Goal: Task Accomplishment & Management: Manage account settings

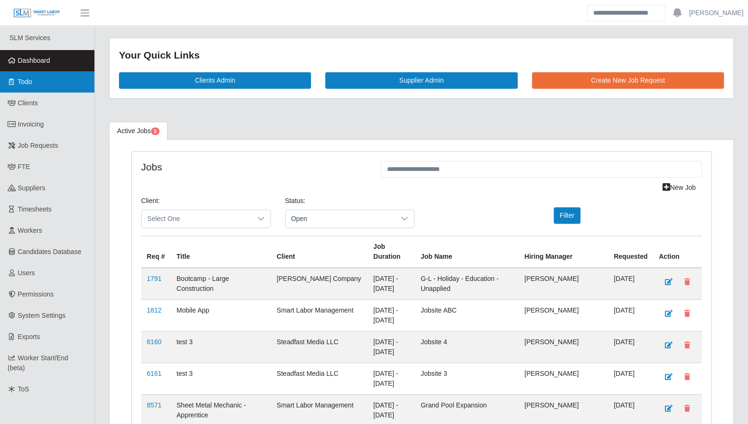
click at [45, 79] on link "Todo" at bounding box center [47, 81] width 94 height 21
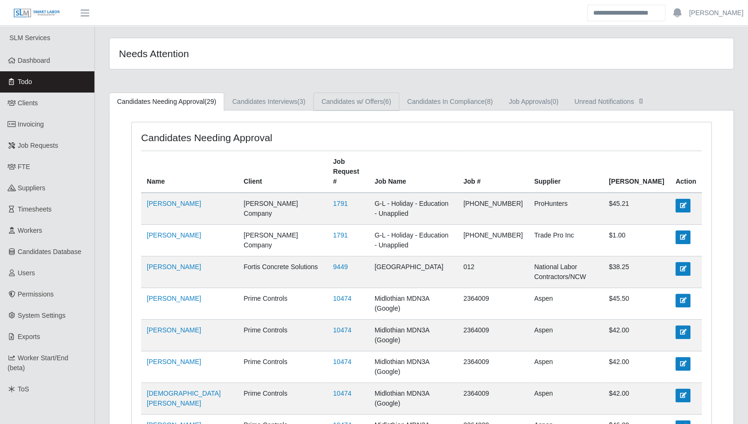
click at [335, 98] on link "Candidates w/ Offers (6)" at bounding box center [356, 101] width 86 height 18
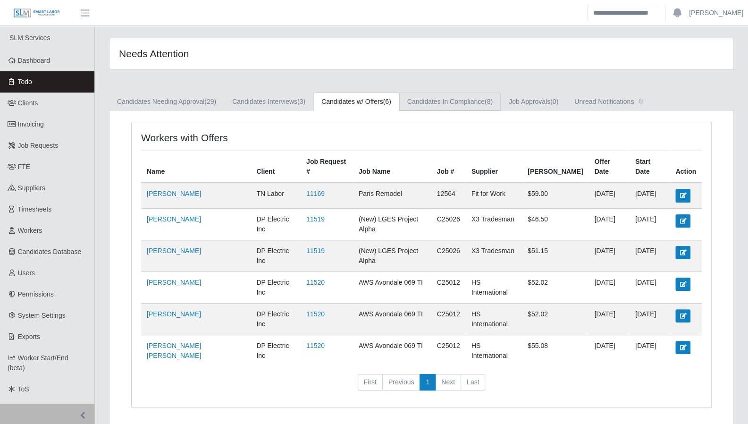
click at [435, 103] on link "Candidates In Compliance (8)" at bounding box center [449, 101] width 101 height 18
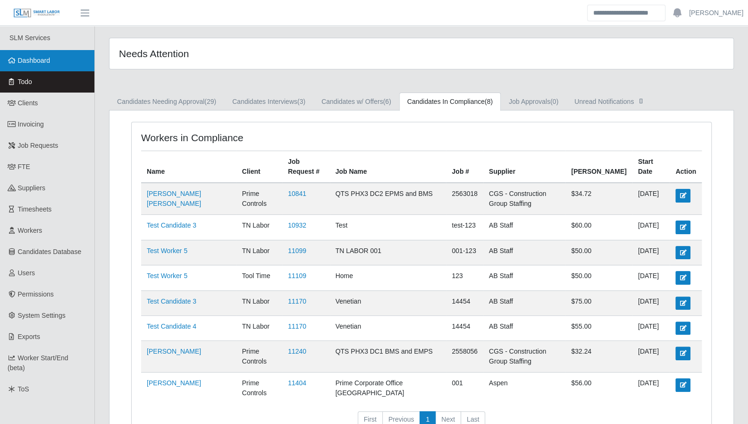
click at [49, 67] on link "Dashboard" at bounding box center [47, 60] width 94 height 21
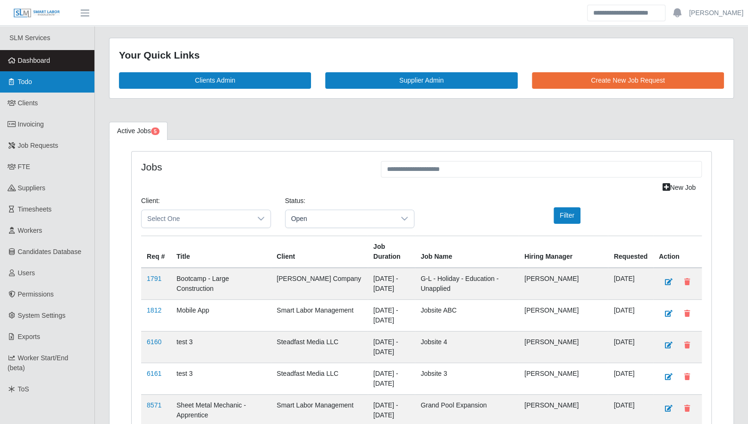
click at [60, 88] on link "Todo" at bounding box center [47, 81] width 94 height 21
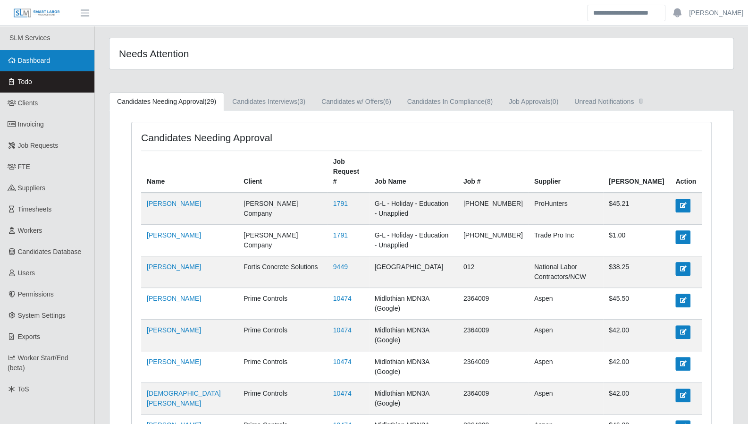
click at [60, 61] on link "Dashboard" at bounding box center [47, 60] width 94 height 21
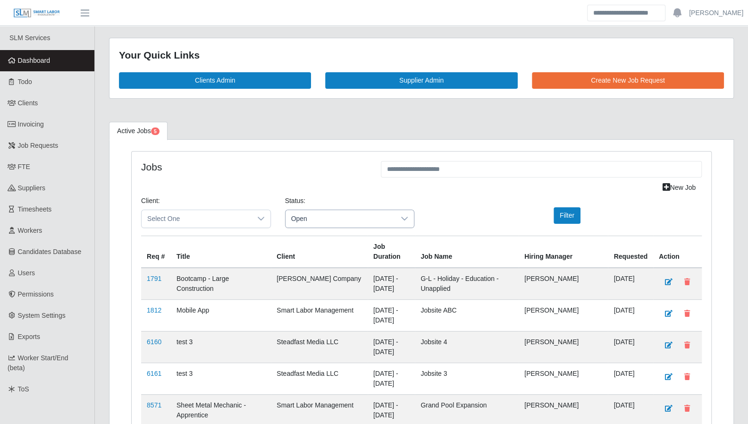
click at [358, 217] on span "Open" at bounding box center [340, 218] width 110 height 17
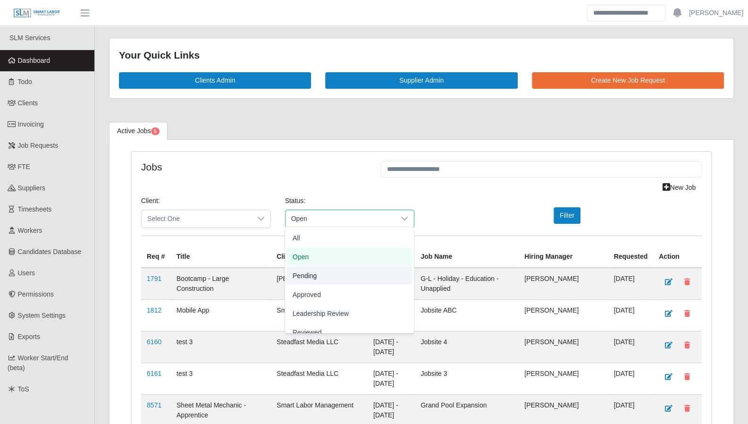
click at [343, 269] on li "Pending" at bounding box center [349, 276] width 125 height 18
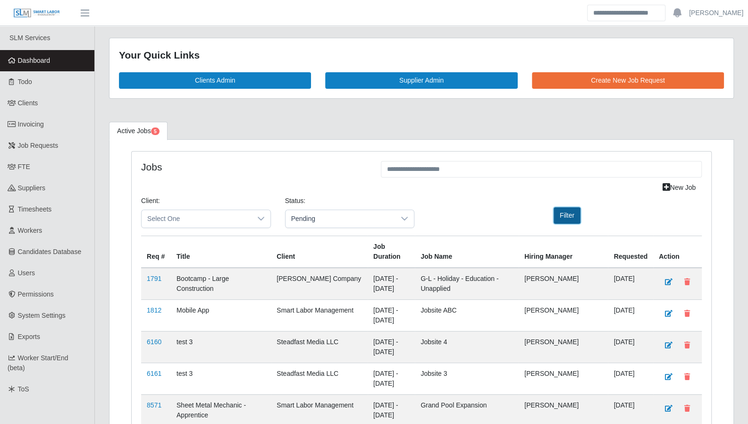
click at [558, 211] on button "Filter" at bounding box center [566, 215] width 27 height 17
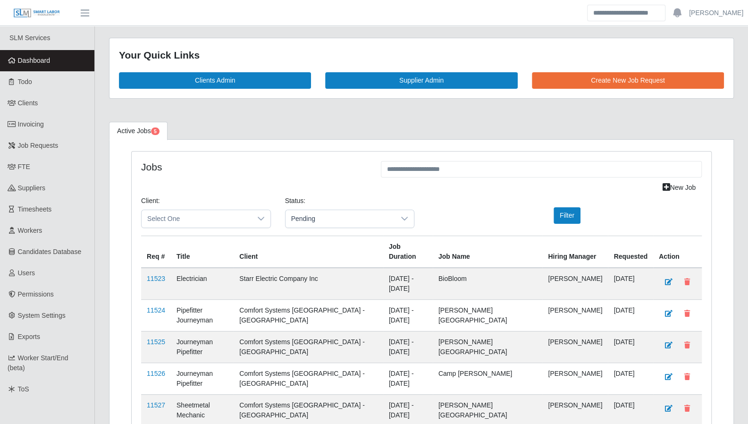
click at [38, 58] on span "Dashboard" at bounding box center [34, 61] width 33 height 8
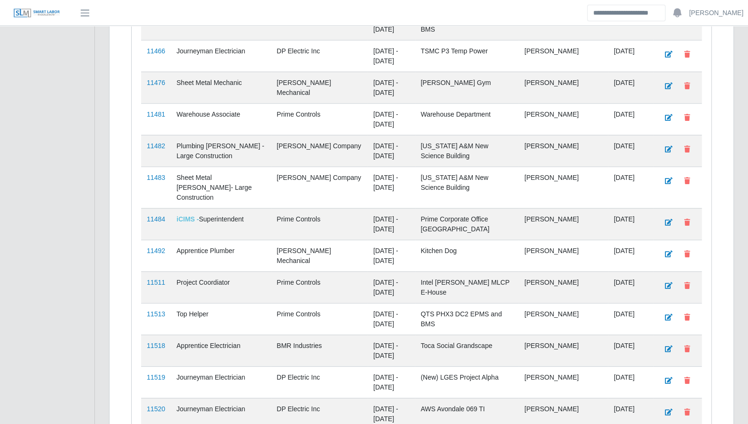
scroll to position [1520, 0]
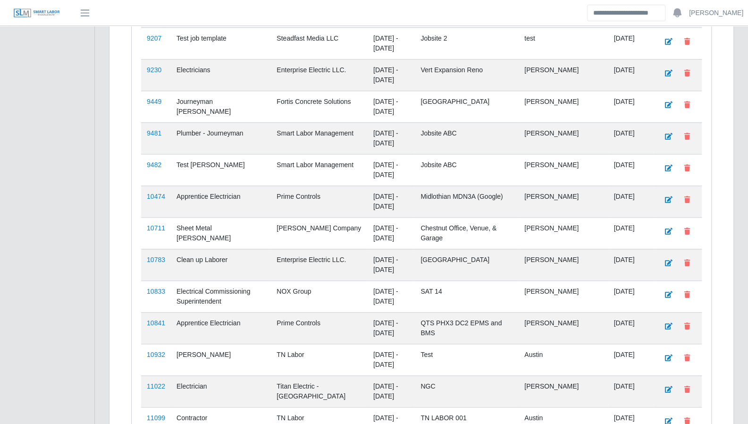
scroll to position [0, 0]
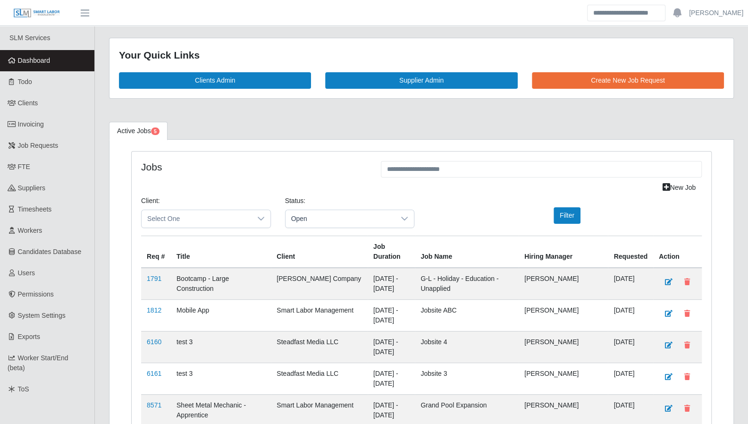
click at [55, 61] on link "Dashboard" at bounding box center [47, 60] width 94 height 21
click at [43, 78] on link "Todo" at bounding box center [47, 81] width 94 height 21
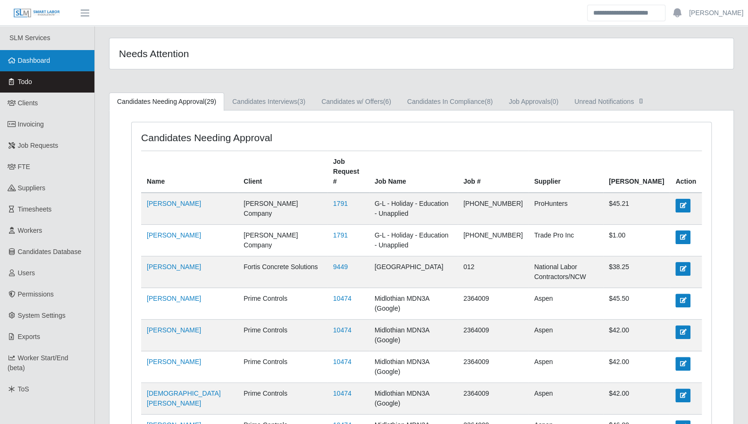
click at [31, 57] on span "Dashboard" at bounding box center [34, 61] width 33 height 8
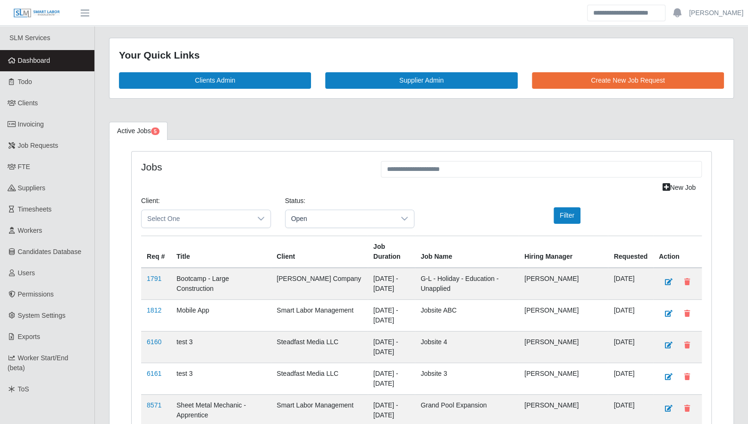
click at [54, 62] on link "Dashboard" at bounding box center [47, 60] width 94 height 21
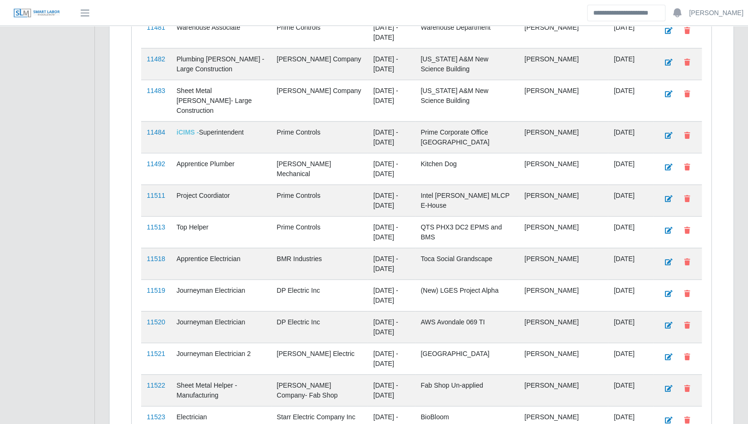
scroll to position [1551, 0]
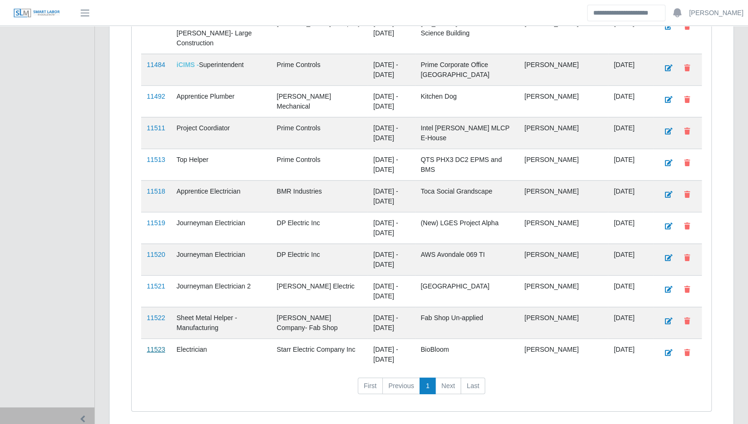
click at [162, 345] on link "11523" at bounding box center [156, 349] width 18 height 8
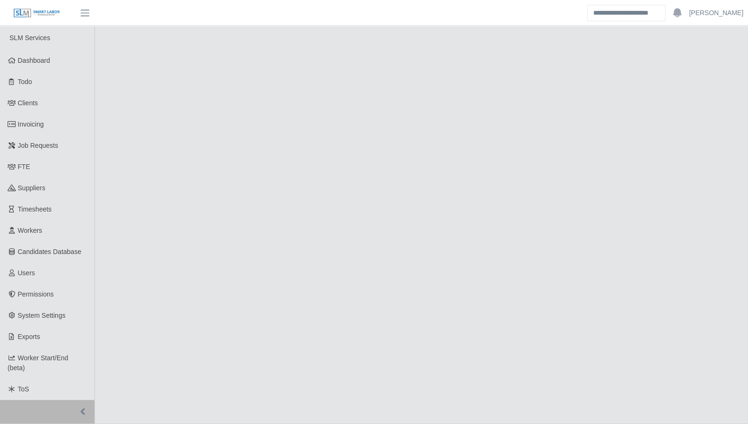
select select "****"
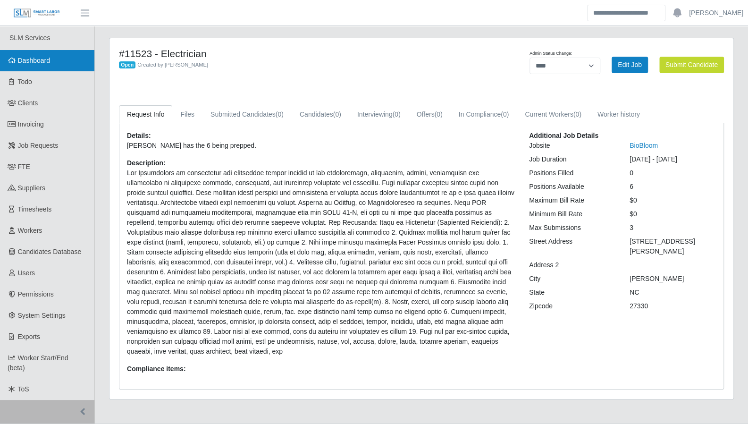
click at [43, 57] on span "Dashboard" at bounding box center [34, 61] width 33 height 8
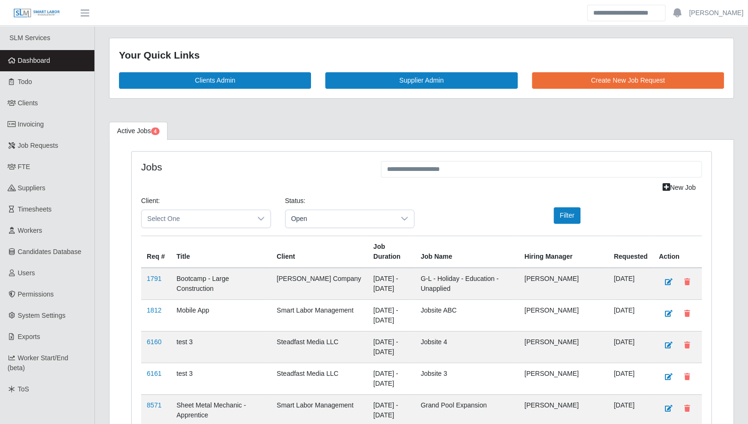
click at [62, 67] on link "Dashboard" at bounding box center [47, 60] width 94 height 21
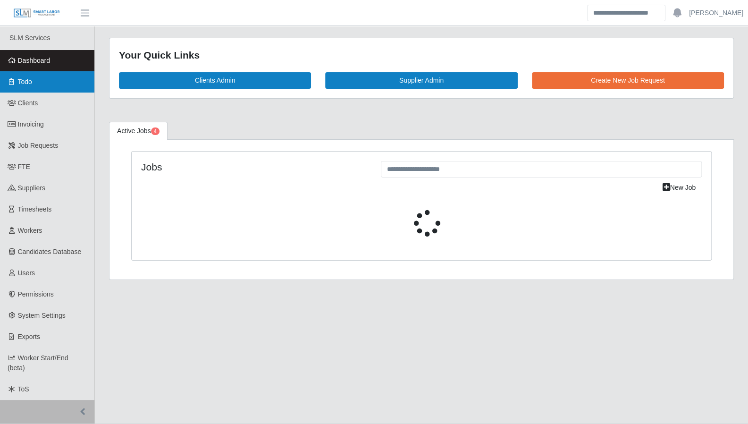
click at [50, 80] on link "Todo" at bounding box center [47, 81] width 94 height 21
